Goal: Transaction & Acquisition: Download file/media

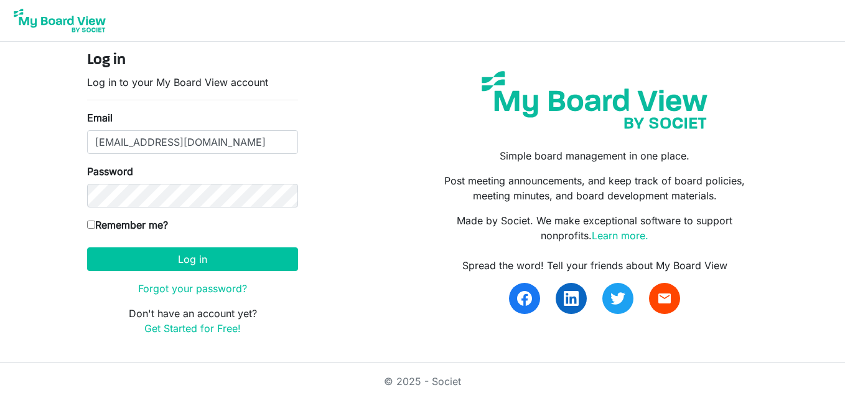
click at [178, 147] on input "[EMAIL_ADDRESS][DOMAIN_NAME]" at bounding box center [192, 142] width 211 height 24
click at [90, 223] on input "Remember me?" at bounding box center [91, 224] width 8 height 8
checkbox input "true"
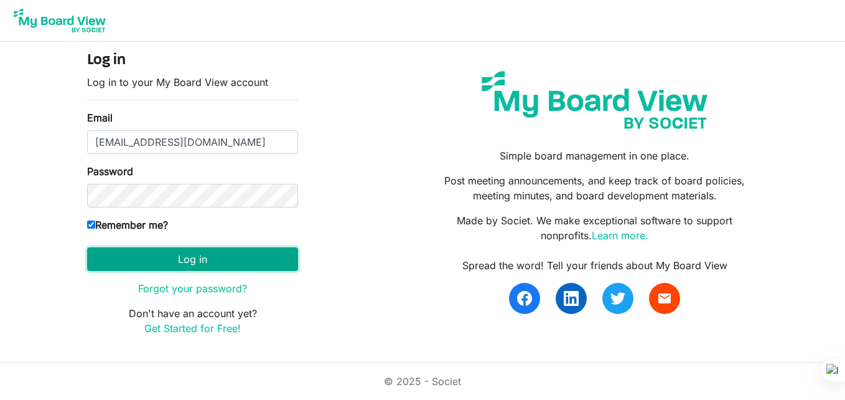
click at [156, 265] on button "Log in" at bounding box center [192, 259] width 211 height 24
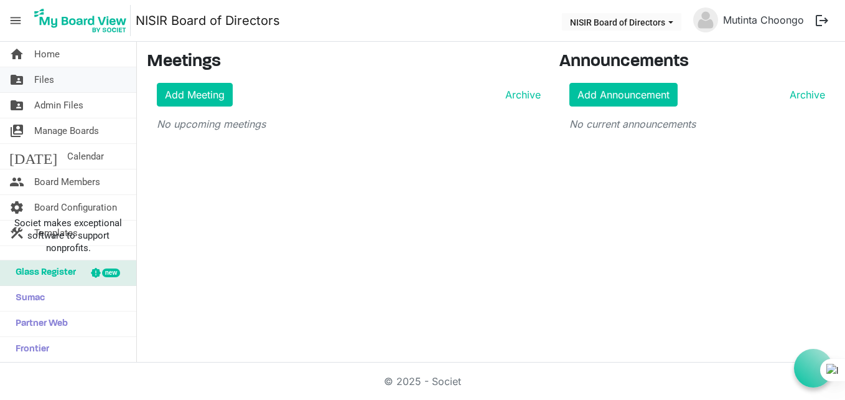
click at [60, 87] on link "folder_shared Files" at bounding box center [68, 79] width 136 height 25
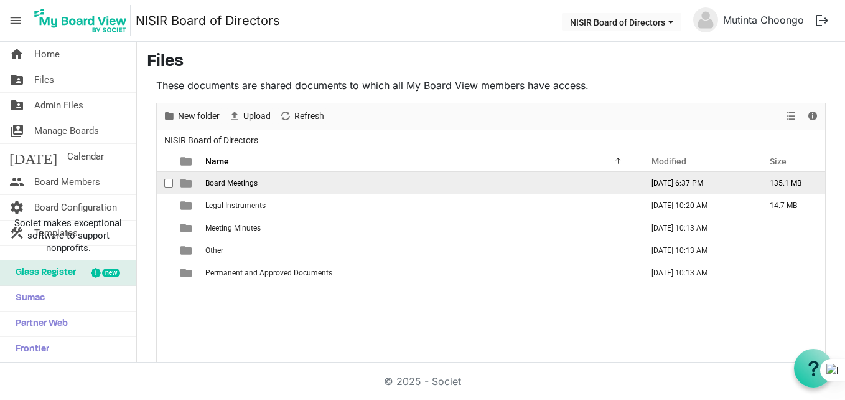
click at [250, 179] on span "Board Meetings" at bounding box center [231, 183] width 52 height 9
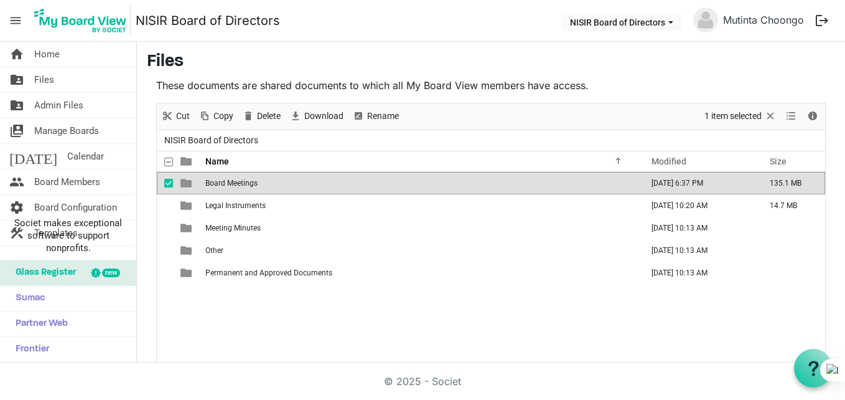
click at [250, 179] on span "Board Meetings" at bounding box center [231, 183] width 52 height 9
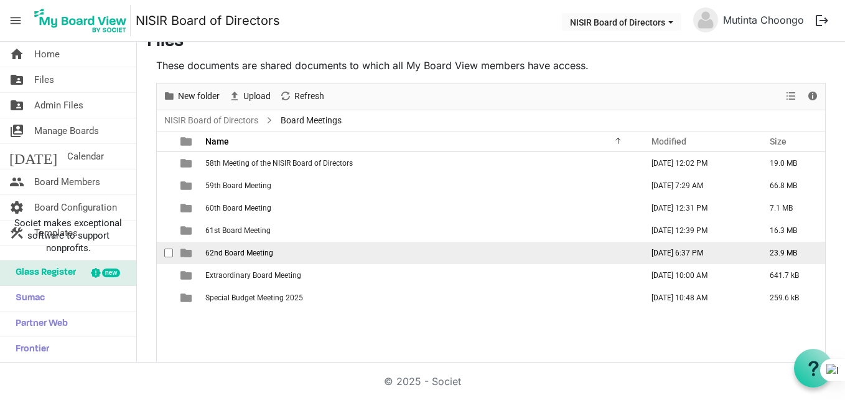
click at [248, 251] on span "62nd Board Meeting" at bounding box center [239, 252] width 68 height 9
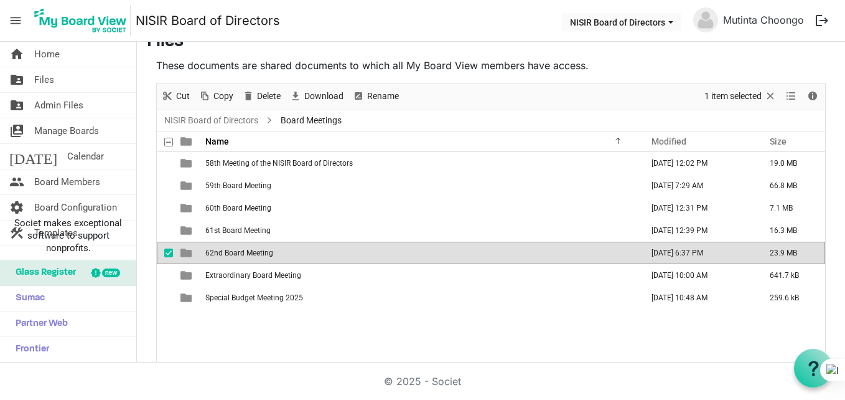
click at [248, 251] on span "62nd Board Meeting" at bounding box center [239, 252] width 68 height 9
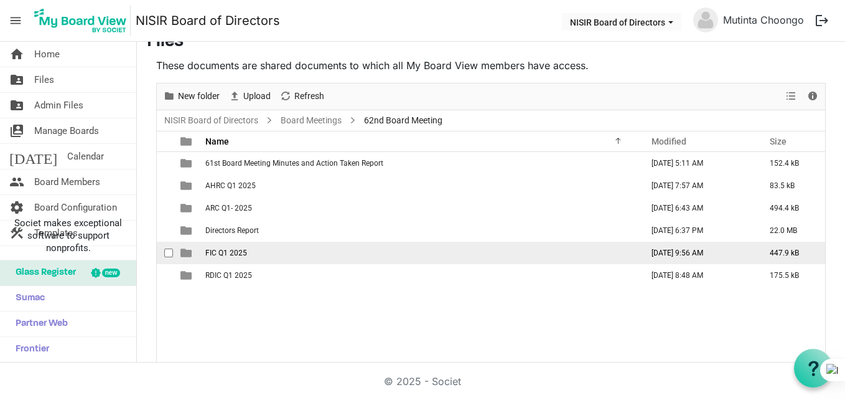
click at [248, 251] on td "FIC Q1 2025" at bounding box center [420, 253] width 437 height 22
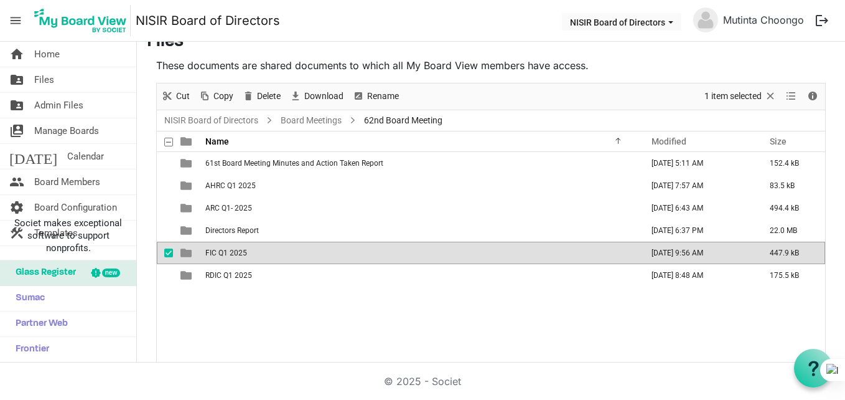
click at [248, 251] on td "FIC Q1 2025" at bounding box center [420, 253] width 437 height 22
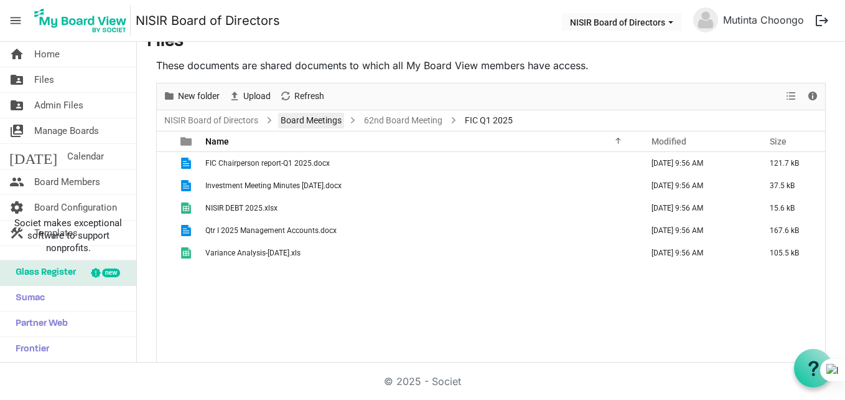
click at [293, 118] on link "Board Meetings" at bounding box center [311, 121] width 66 height 16
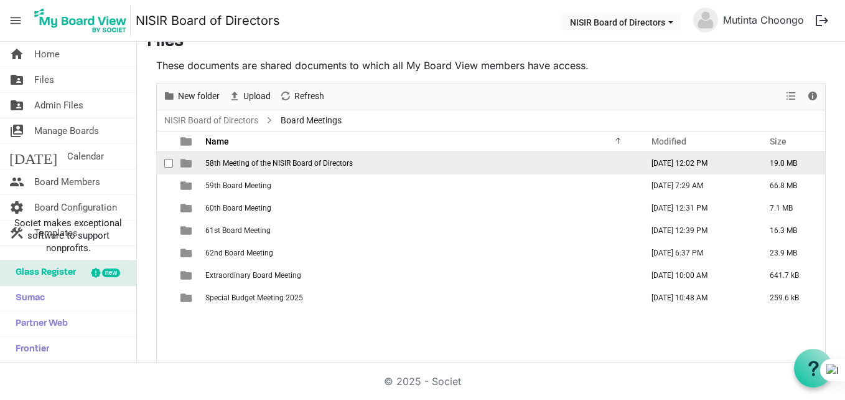
click at [278, 159] on span "58th Meeting of the NISIR Board of Directors" at bounding box center [279, 163] width 148 height 9
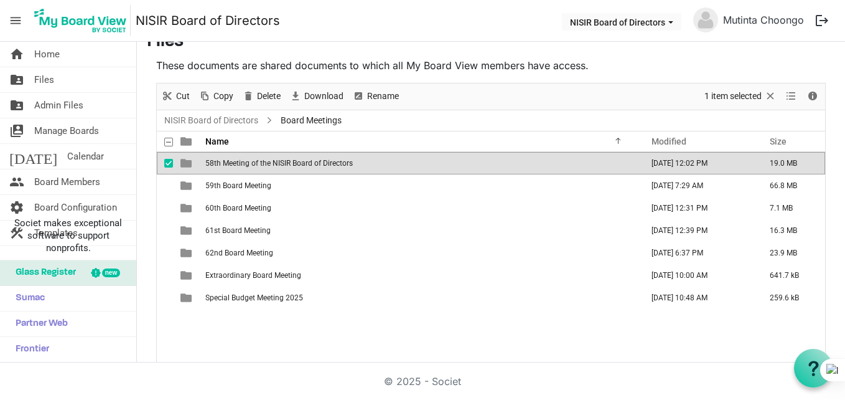
click at [278, 159] on span "58th Meeting of the NISIR Board of Directors" at bounding box center [279, 163] width 148 height 9
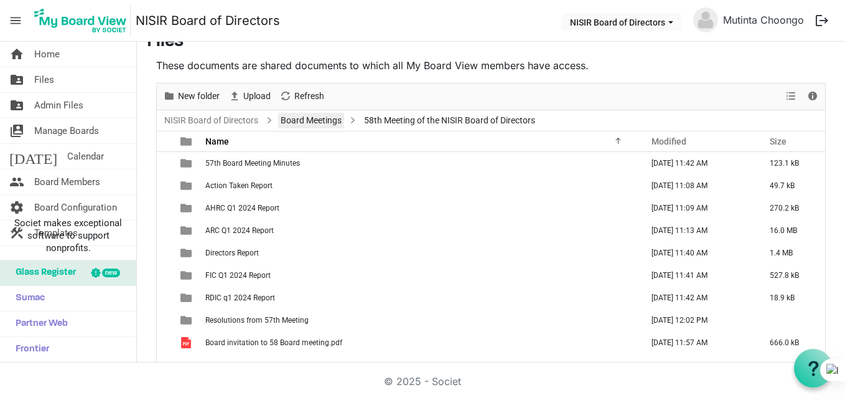
click at [289, 122] on link "Board Meetings" at bounding box center [311, 121] width 66 height 16
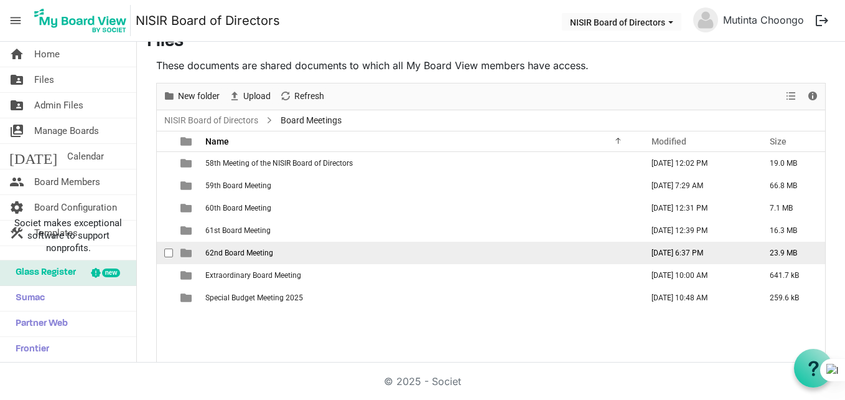
click at [242, 249] on span "62nd Board Meeting" at bounding box center [239, 252] width 68 height 9
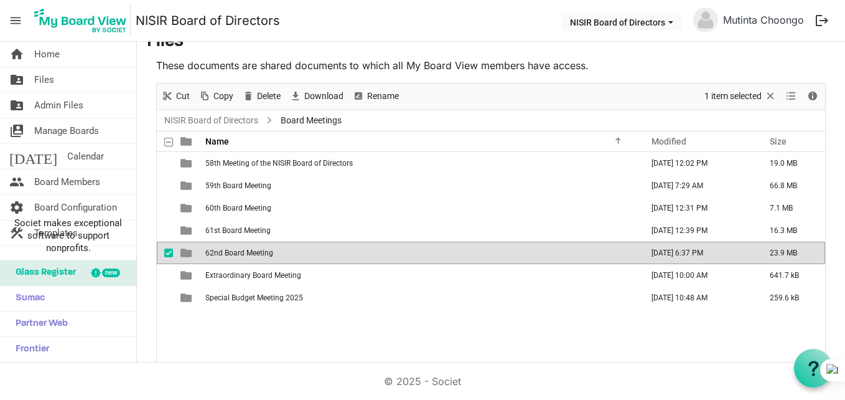
click at [242, 249] on span "62nd Board Meeting" at bounding box center [239, 252] width 68 height 9
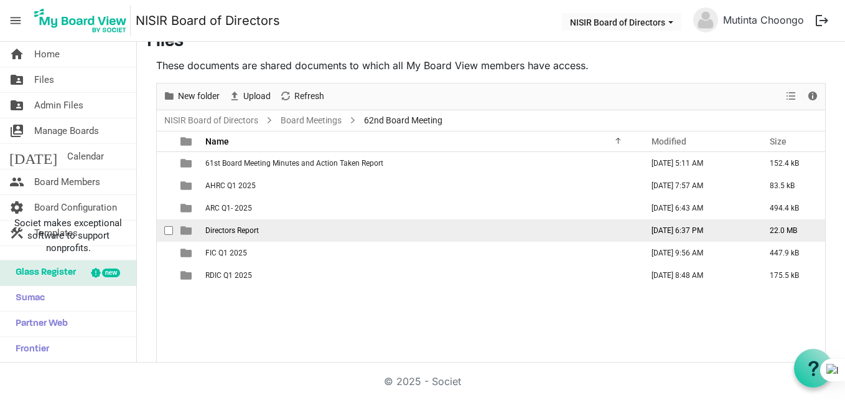
click at [248, 226] on span "Directors Report" at bounding box center [232, 230] width 54 height 9
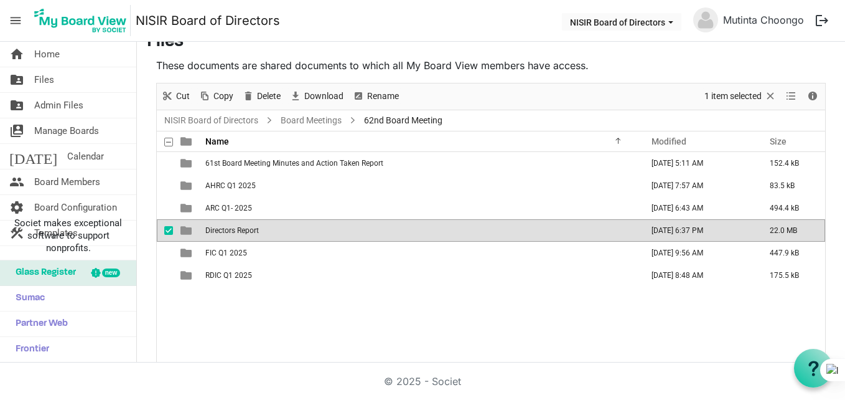
click at [248, 226] on span "Directors Report" at bounding box center [232, 230] width 54 height 9
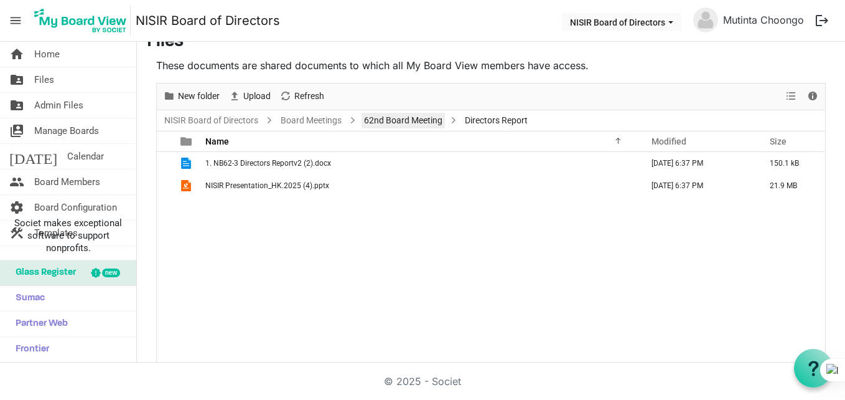
click at [384, 120] on link "62nd Board Meeting" at bounding box center [403, 121] width 83 height 16
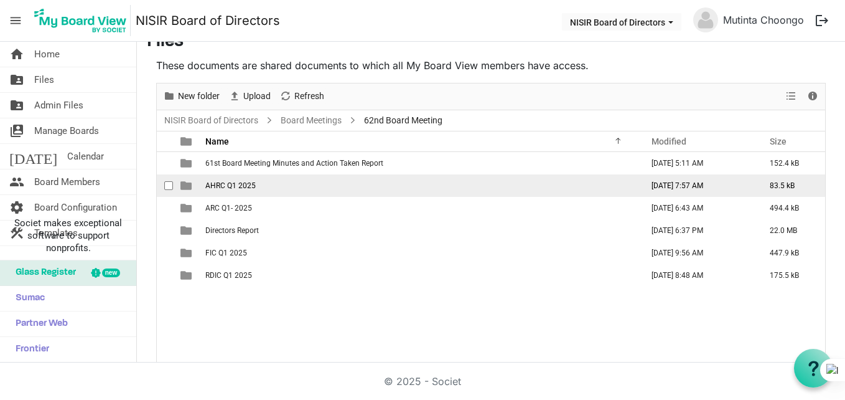
click at [248, 186] on span "AHRC Q1 2025" at bounding box center [230, 185] width 50 height 9
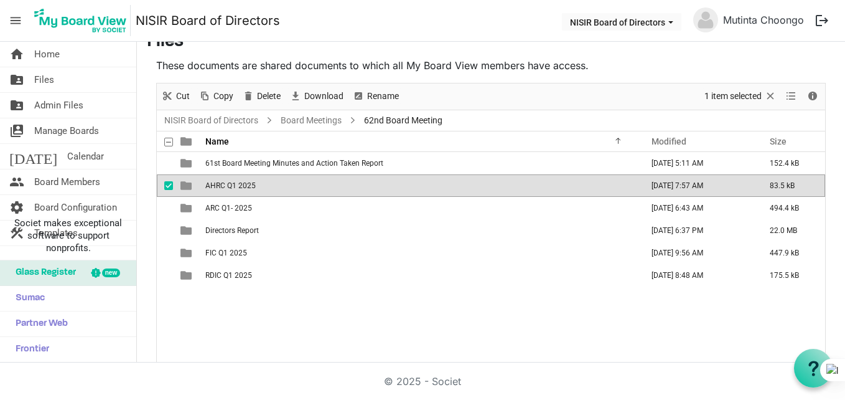
click at [248, 186] on span "AHRC Q1 2025" at bounding box center [230, 185] width 50 height 9
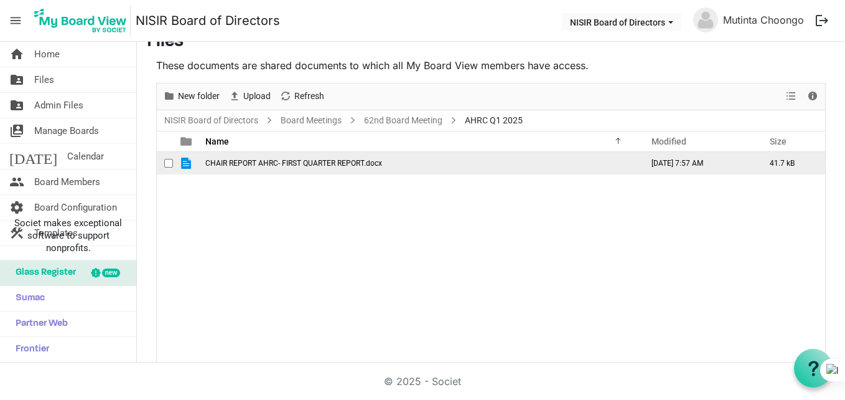
click at [266, 157] on td "CHAIR REPORT AHRC- FIRST QUARTER REPORT.docx" at bounding box center [420, 163] width 437 height 22
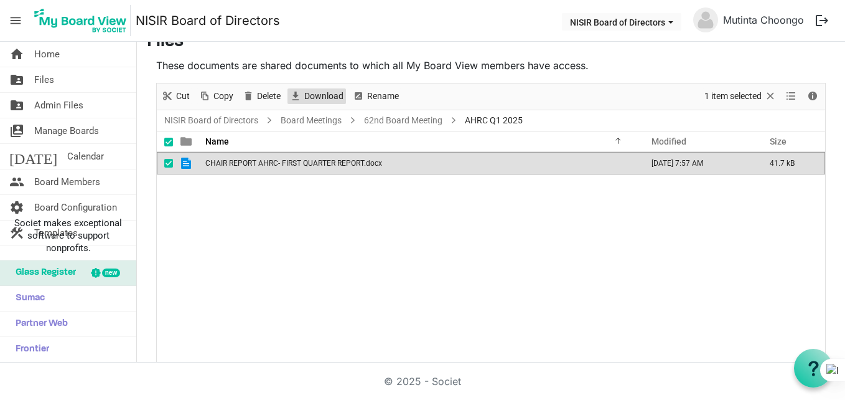
click at [320, 99] on span "Download" at bounding box center [324, 96] width 42 height 16
